Goal: Check status: Check status

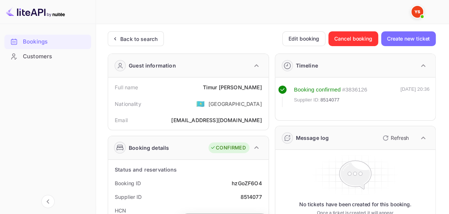
click at [148, 36] on div "Back to search" at bounding box center [138, 39] width 37 height 8
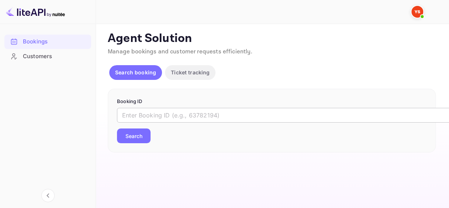
click at [198, 117] on input "text" at bounding box center [301, 115] width 369 height 15
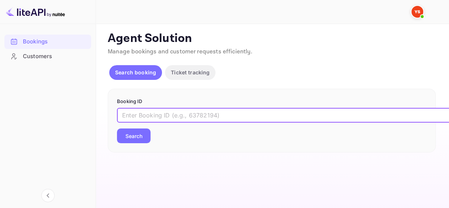
paste input "8425302"
type input "8425302"
click at [133, 131] on button "Search" at bounding box center [134, 136] width 34 height 15
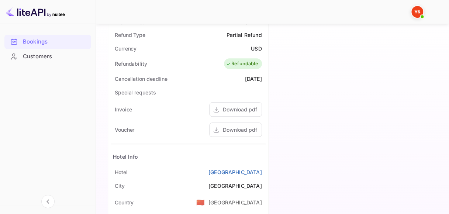
scroll to position [332, 0]
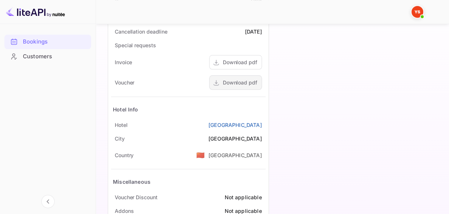
click at [243, 82] on div "Download pdf" at bounding box center [240, 83] width 34 height 8
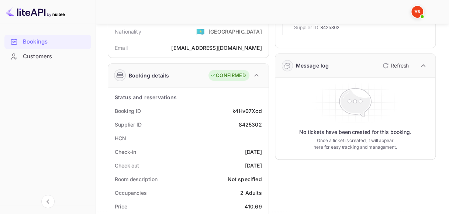
scroll to position [74, 0]
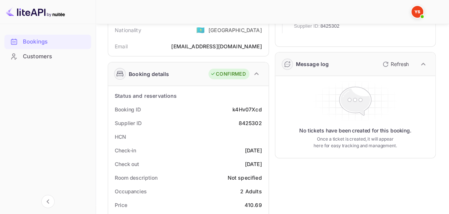
click at [254, 111] on div "k4Hv07Xcd" at bounding box center [246, 109] width 29 height 8
copy div "k4Hv07Xcd"
click at [250, 124] on div "8425302" at bounding box center [249, 123] width 23 height 8
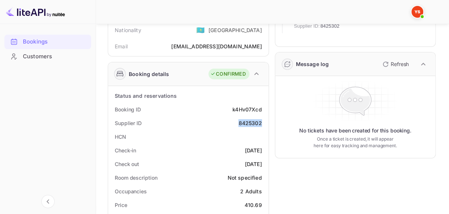
copy div "8425302"
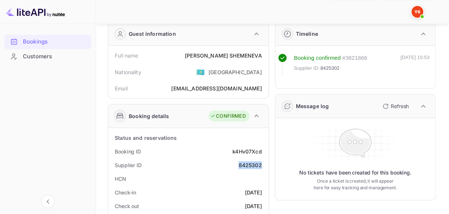
scroll to position [0, 0]
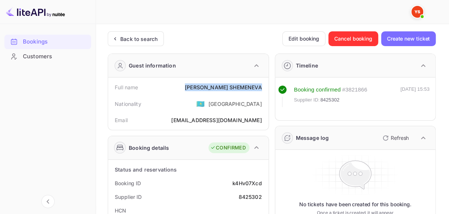
drag, startPoint x: 205, startPoint y: 86, endPoint x: 261, endPoint y: 86, distance: 55.7
click at [262, 86] on div "[PERSON_NAME]" at bounding box center [223, 87] width 77 height 8
copy div "[PERSON_NAME]"
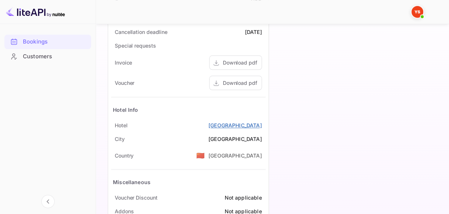
scroll to position [332, 0]
drag, startPoint x: 161, startPoint y: 124, endPoint x: 261, endPoint y: 124, distance: 100.0
click at [261, 124] on div "[GEOGRAPHIC_DATA]" at bounding box center [188, 125] width 155 height 14
click at [139, 123] on div "[GEOGRAPHIC_DATA]" at bounding box center [188, 125] width 155 height 14
drag, startPoint x: 176, startPoint y: 123, endPoint x: 262, endPoint y: 122, distance: 85.9
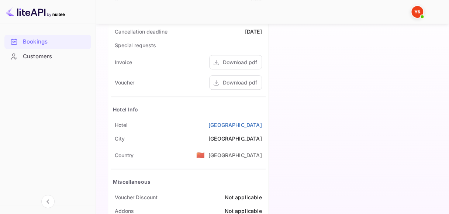
click at [262, 122] on div "[GEOGRAPHIC_DATA]" at bounding box center [188, 125] width 155 height 14
copy div "[GEOGRAPHIC_DATA]"
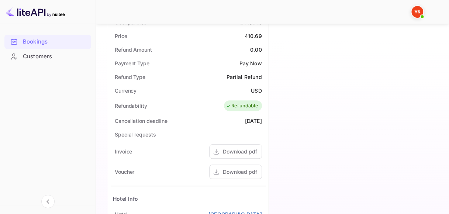
scroll to position [184, 0]
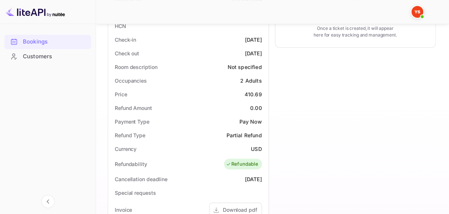
drag, startPoint x: 232, startPoint y: 38, endPoint x: 267, endPoint y: 38, distance: 35.4
click at [267, 38] on div "Status and reservations Booking ID k4Hv07Xcd Supplier ID 8425302 HCN Check-in […" at bounding box center [188, 178] width 160 height 406
copy div "[DATE]"
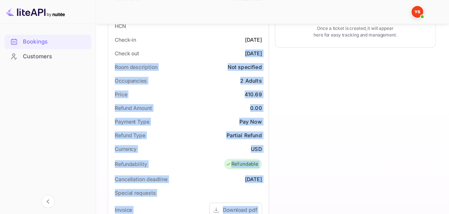
drag, startPoint x: 232, startPoint y: 52, endPoint x: 274, endPoint y: 51, distance: 41.7
click at [274, 51] on div "Guest information Full name [PERSON_NAME] Nationality 🇰🇿 [DEMOGRAPHIC_DATA] Ema…" at bounding box center [269, 125] width 334 height 524
click at [256, 57] on div "Check out [DATE]" at bounding box center [188, 53] width 155 height 14
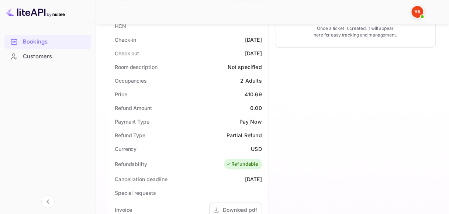
drag, startPoint x: 232, startPoint y: 54, endPoint x: 261, endPoint y: 53, distance: 29.5
click at [261, 53] on div "[DATE]" at bounding box center [253, 53] width 17 height 8
